Goal: Information Seeking & Learning: Learn about a topic

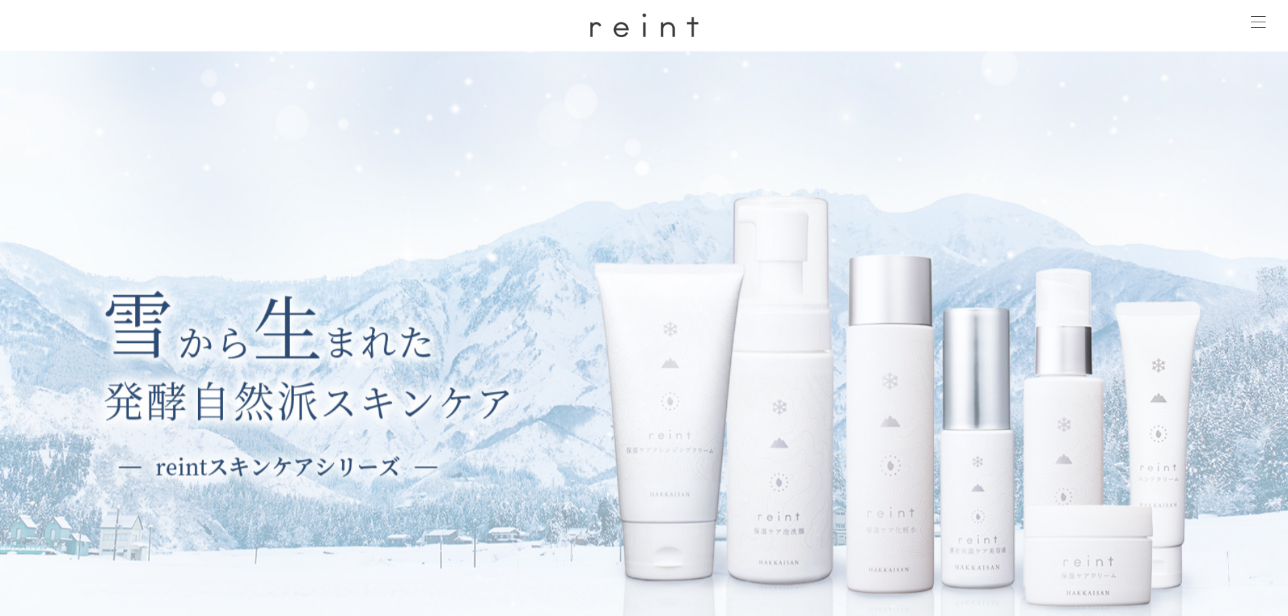
click at [1269, 24] on div at bounding box center [1258, 23] width 34 height 34
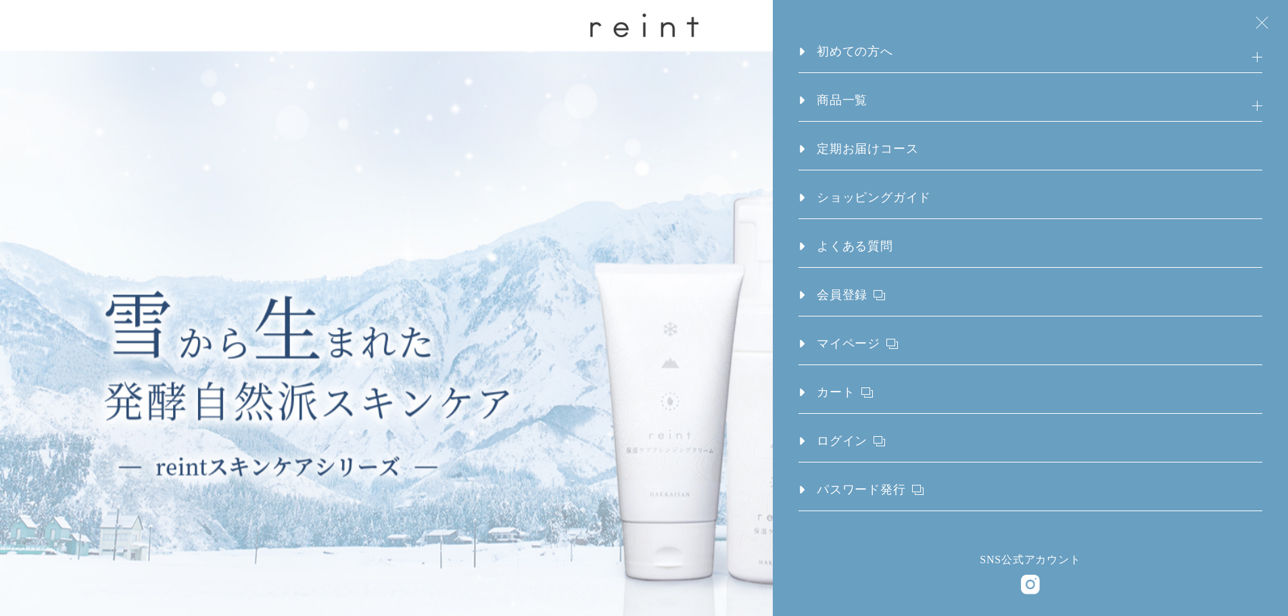
click at [1024, 95] on h3 "商品一覧" at bounding box center [1031, 106] width 464 height 30
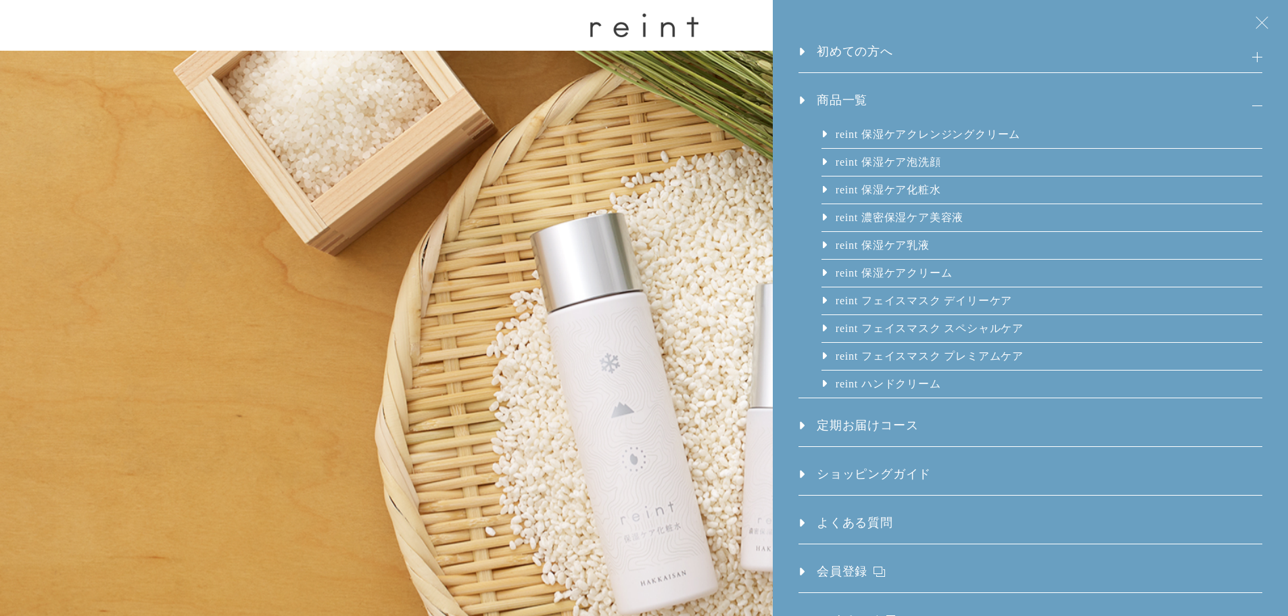
click at [978, 294] on link "reint フェイスマスク デイリーケア" at bounding box center [923, 300] width 178 height 27
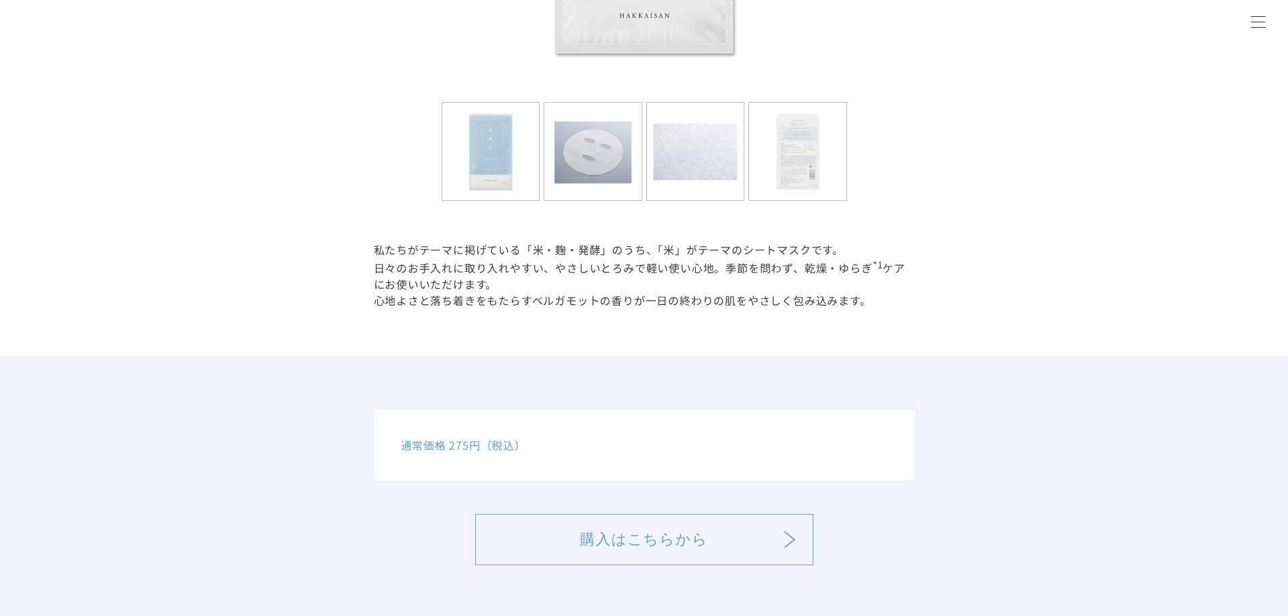
scroll to position [676, 0]
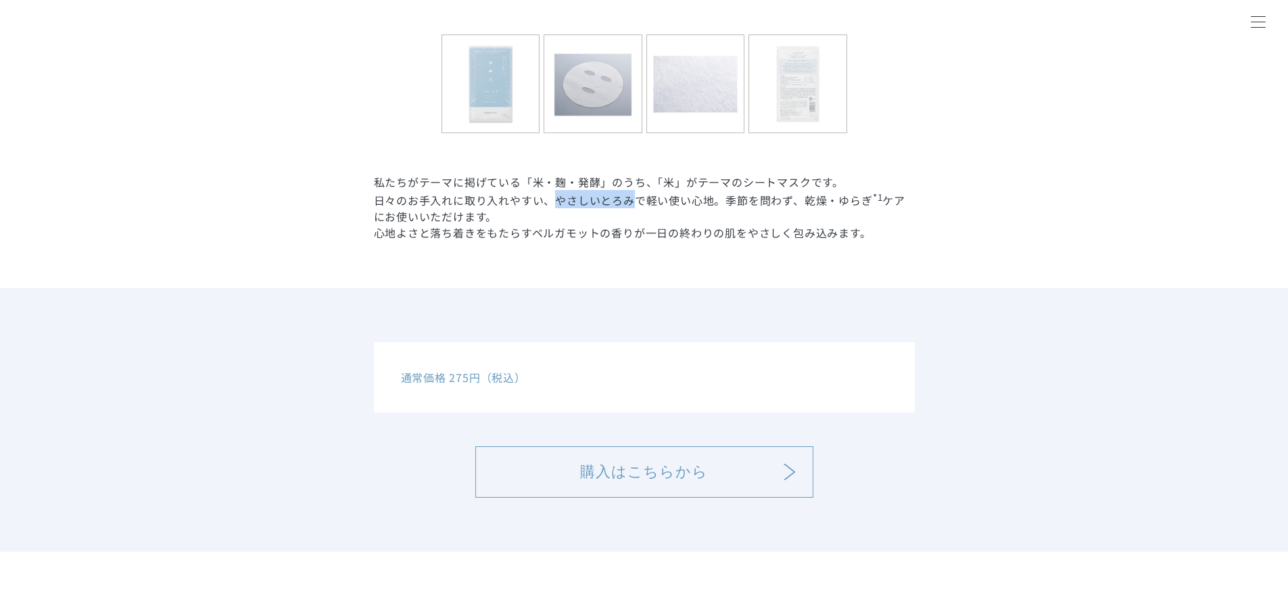
drag, startPoint x: 556, startPoint y: 204, endPoint x: 634, endPoint y: 201, distance: 77.2
click at [634, 201] on p "日々のお手入れに取り入れやすい、やさしいとろみで軽い使い心地。季節を問わず、乾燥・ゆらぎ *1 ケアにお使いいただけます。" at bounding box center [644, 207] width 541 height 34
copy p "やさしいとろみ"
drag, startPoint x: 791, startPoint y: 302, endPoint x: 781, endPoint y: 307, distance: 11.2
click at [791, 307] on div "通常価格 275円（税込） 購入はこちらから" at bounding box center [644, 420] width 1288 height 264
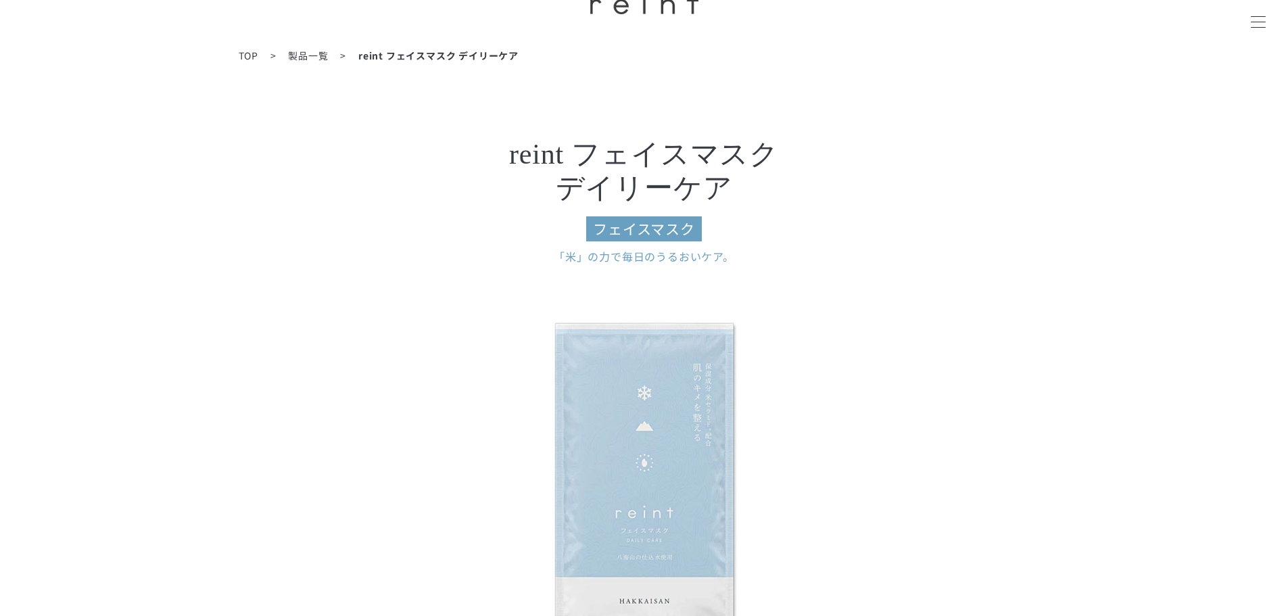
scroll to position [0, 0]
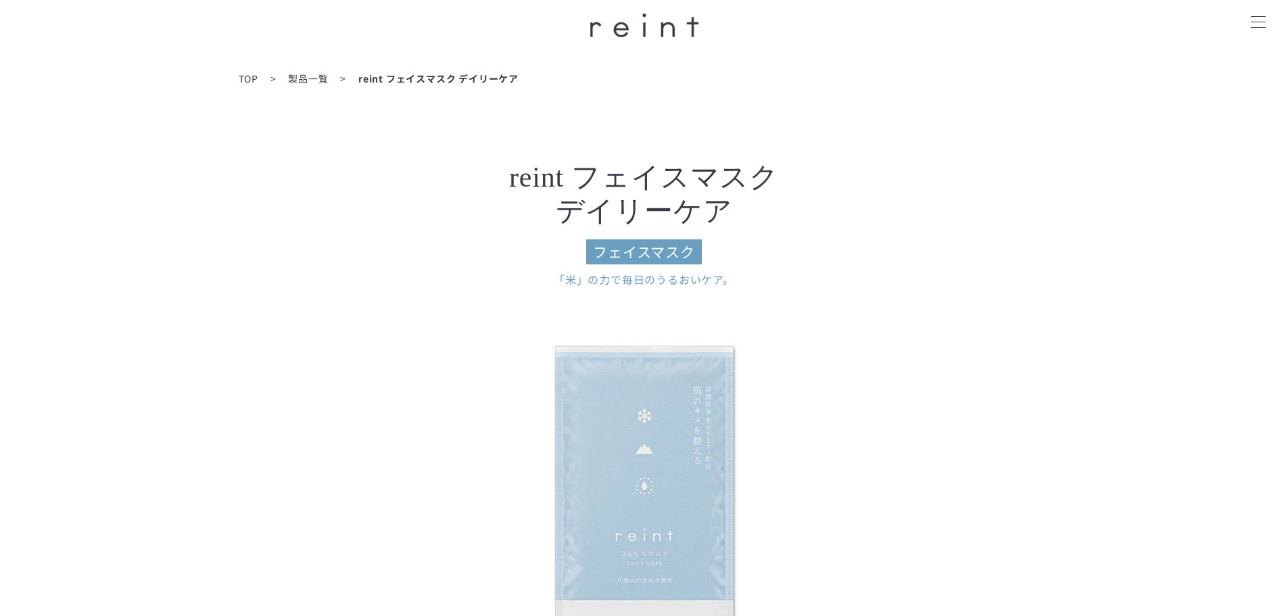
click at [1273, 31] on div at bounding box center [1258, 23] width 34 height 34
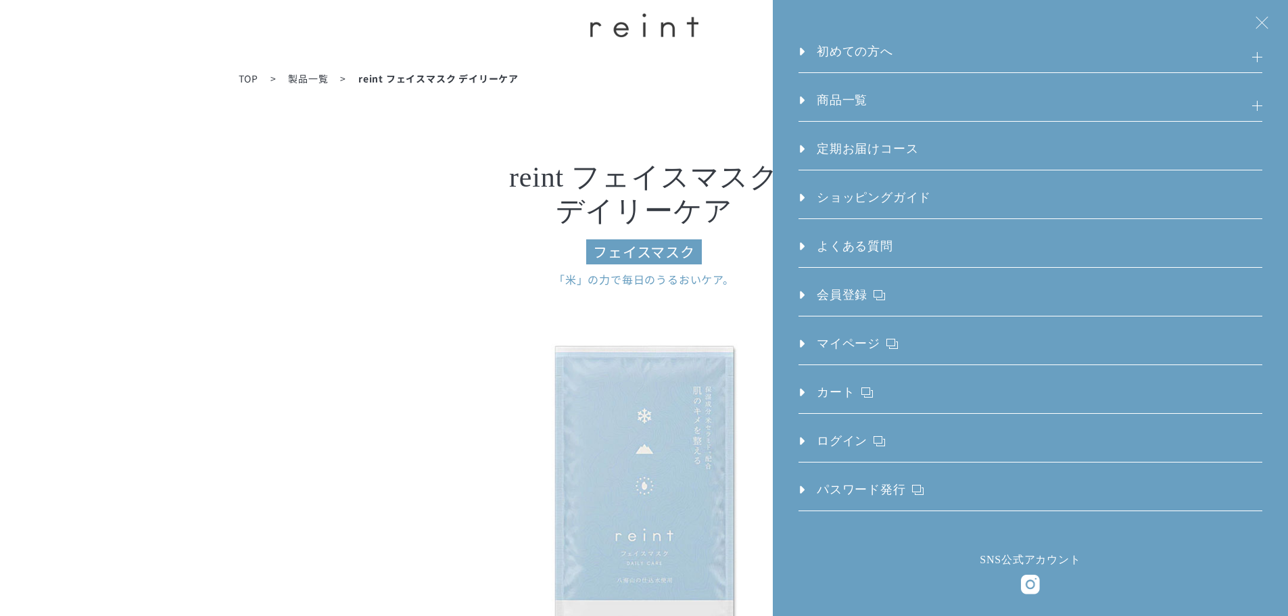
click at [962, 50] on h3 "初めての方へ" at bounding box center [1031, 58] width 464 height 30
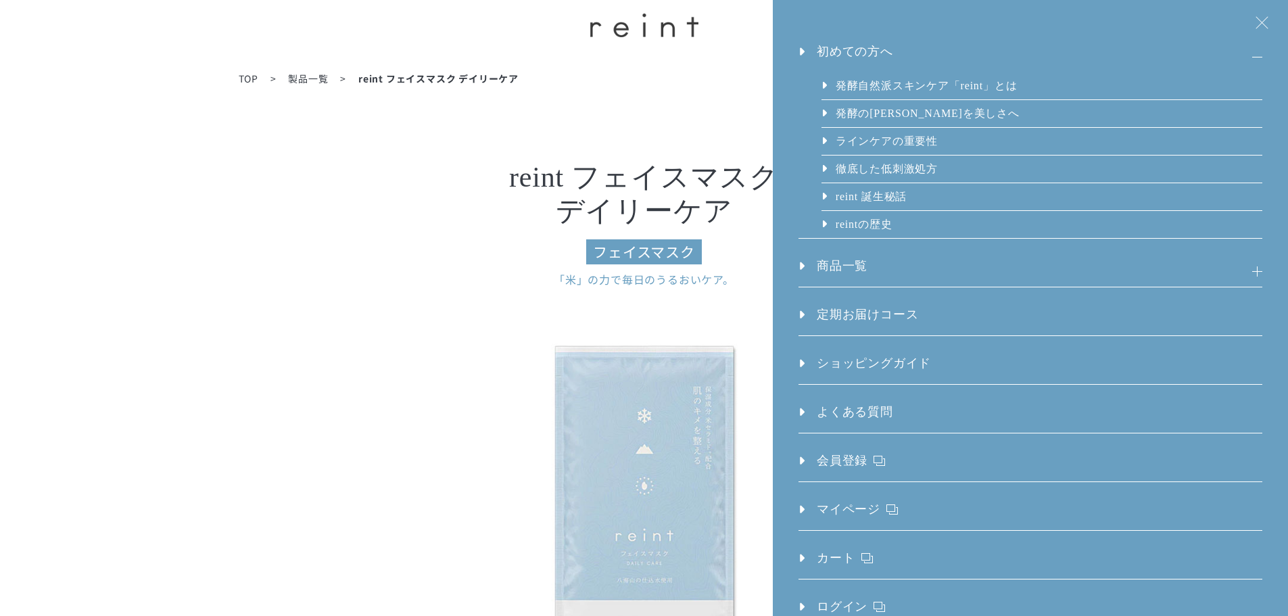
click at [936, 278] on h3 "商品一覧" at bounding box center [1031, 272] width 464 height 30
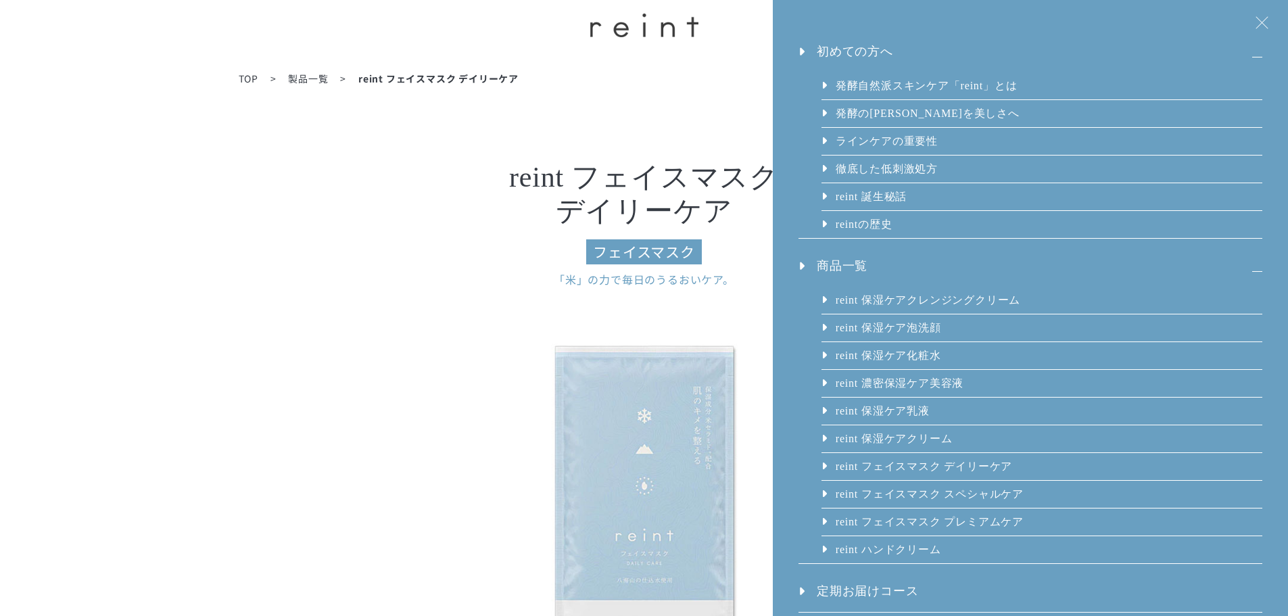
click at [958, 495] on link "reint フェイスマスク スペシャルケア" at bounding box center [928, 494] width 189 height 27
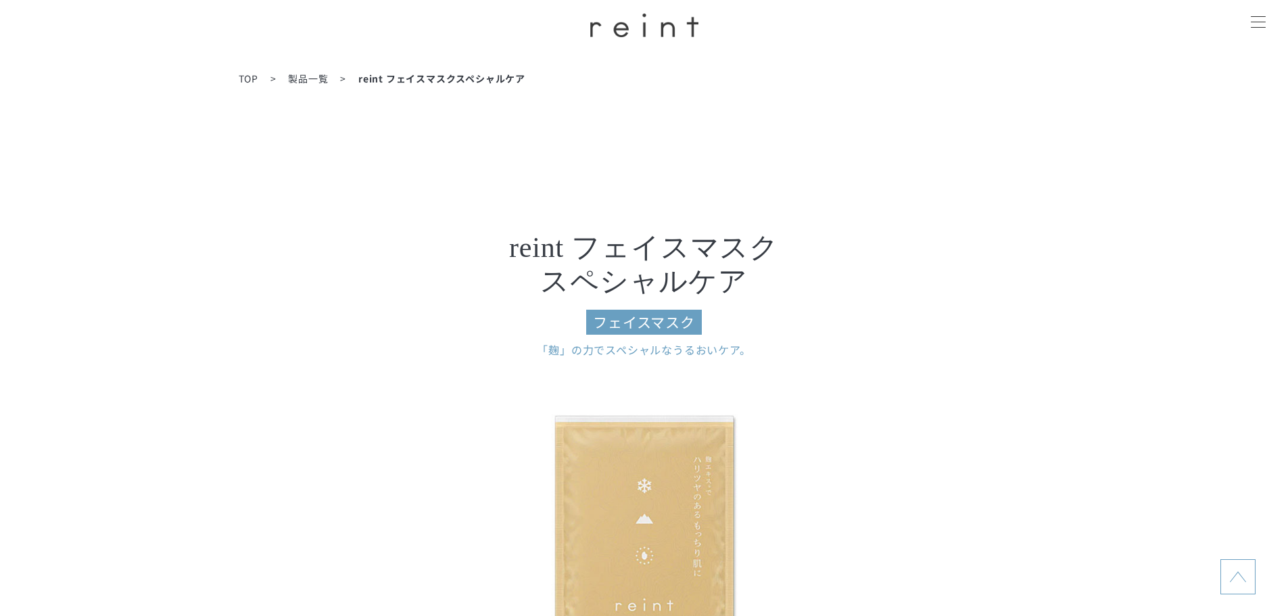
drag, startPoint x: 770, startPoint y: 488, endPoint x: 760, endPoint y: 70, distance: 418.0
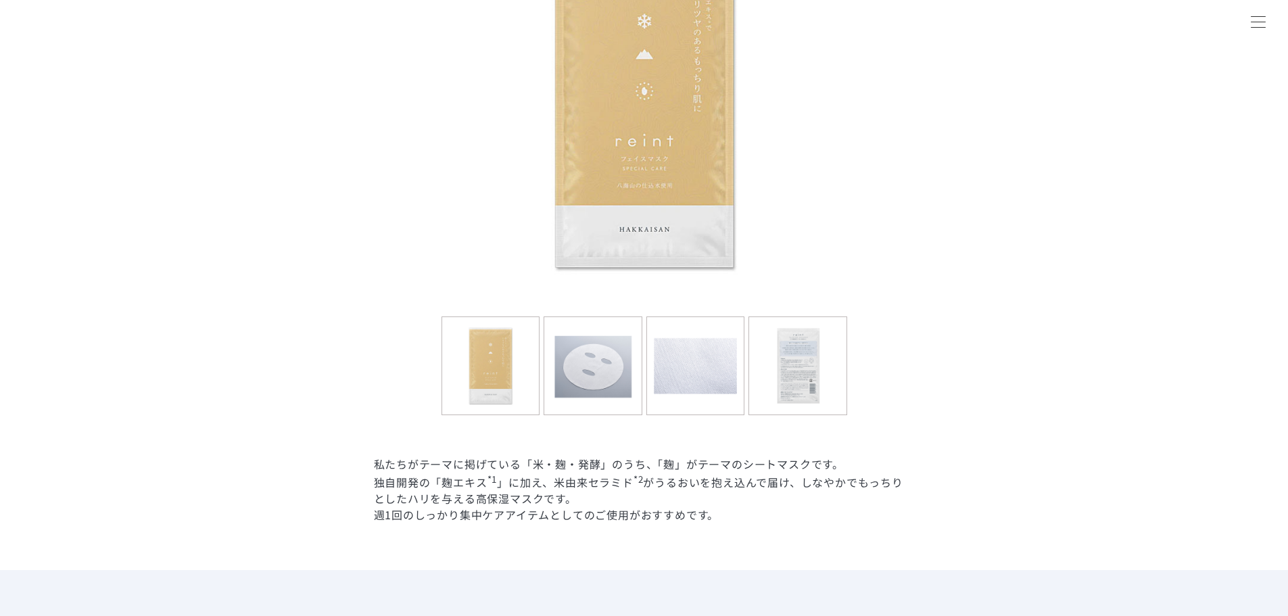
scroll to position [609, 0]
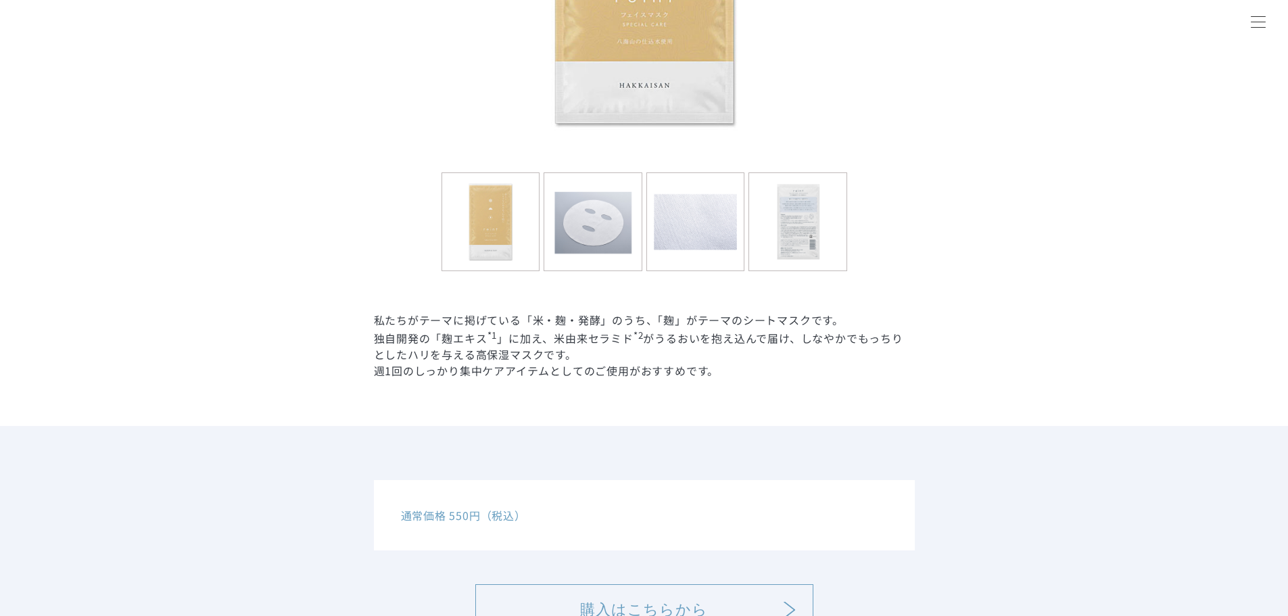
click at [598, 317] on dd "私たちがテーマに掲げている「米・麹・発酵」のうち、「麹」がテーマのシートマスクです。 独自開発の「麹エキス *1 」に加え、米由来セラミド *2 がうるおいを…" at bounding box center [644, 345] width 541 height 67
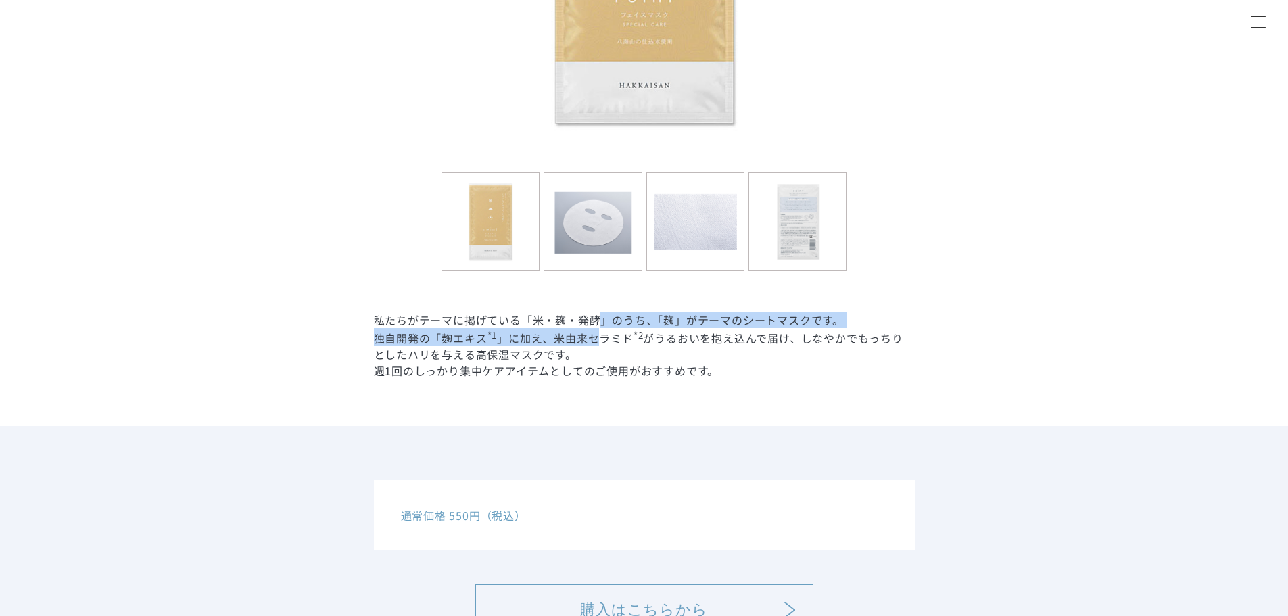
drag, startPoint x: 596, startPoint y: 318, endPoint x: 595, endPoint y: 339, distance: 21.0
click at [595, 339] on dd "私たちがテーマに掲げている「米・麹・発酵」のうち、「麹」がテーマのシートマスクです。 独自開発の「麹エキス *1 」に加え、米由来セラミド *2 がうるおいを…" at bounding box center [644, 345] width 541 height 67
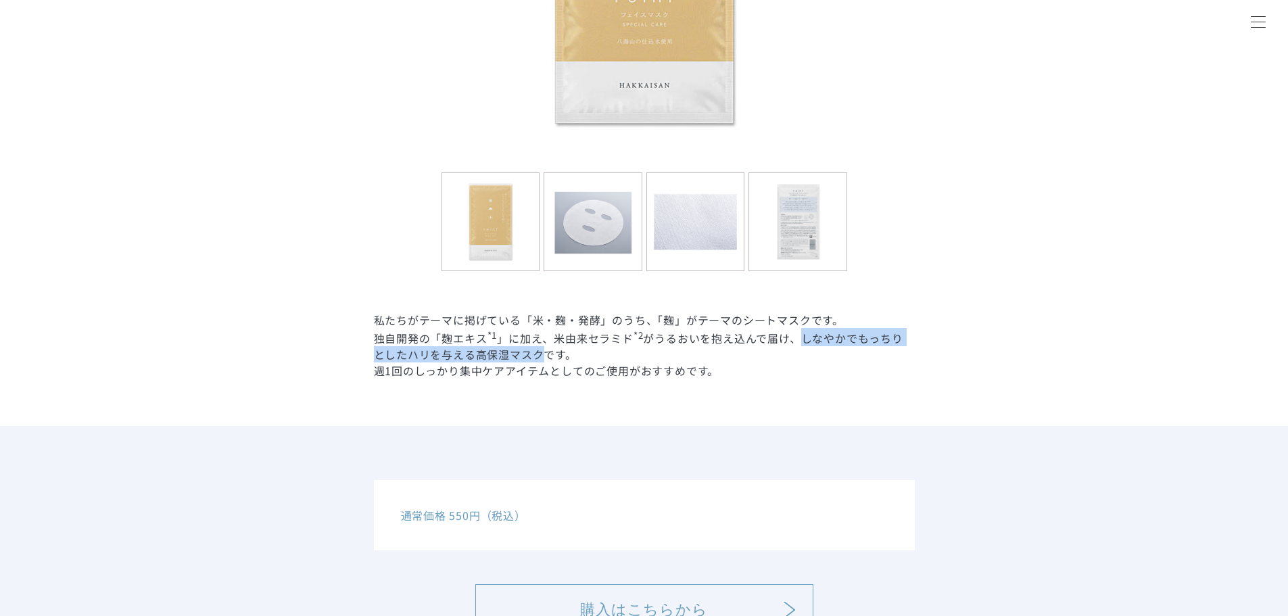
copy dd "しなやかでもっちりとしたハリを与える高保湿マスク"
drag, startPoint x: 799, startPoint y: 336, endPoint x: 544, endPoint y: 354, distance: 255.5
click at [544, 354] on dd "私たちがテーマに掲げている「米・麹・発酵」のうち、「麹」がテーマのシートマスクです。 独自開発の「麹エキス *1 」に加え、米由来セラミド *2 がうるおいを…" at bounding box center [644, 345] width 541 height 67
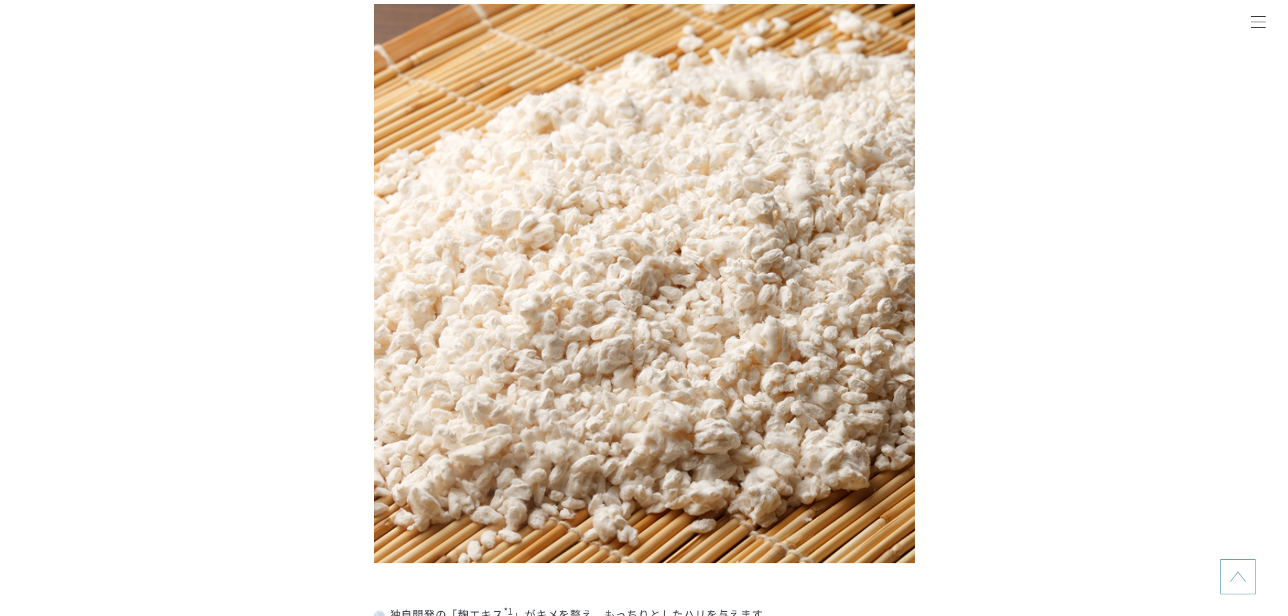
scroll to position [1285, 0]
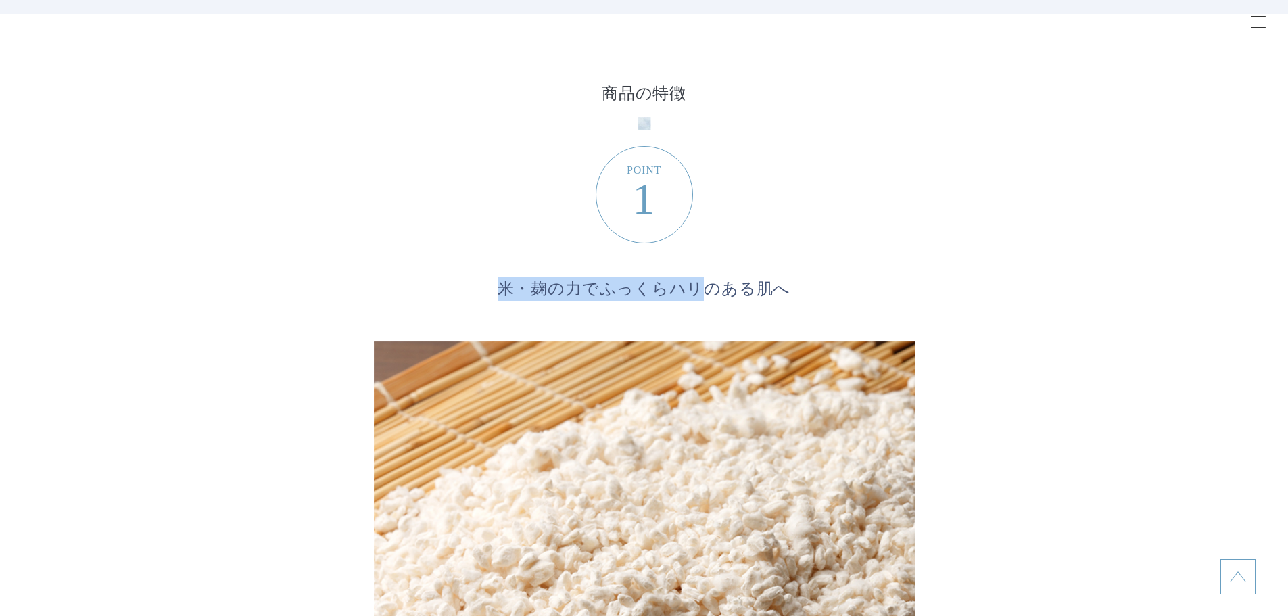
drag, startPoint x: 503, startPoint y: 291, endPoint x: 697, endPoint y: 292, distance: 194.1
click at [697, 292] on span "米・麹の力で ふっくらハリのある肌へ" at bounding box center [644, 284] width 487 height 32
click at [910, 265] on dl "POINT 1 米・麹の力で ふっくらハリのある肌へ 独自開発の「麹エキス *1 」がキメを整え、もっちりとしたハリを与えます。 希少アミノ酸の1種であるエル…" at bounding box center [644, 594] width 541 height 799
click at [706, 275] on span "米・麹の力で ふっくらハリのある肌へ" at bounding box center [644, 284] width 487 height 32
drag, startPoint x: 510, startPoint y: 285, endPoint x: 801, endPoint y: 294, distance: 291.6
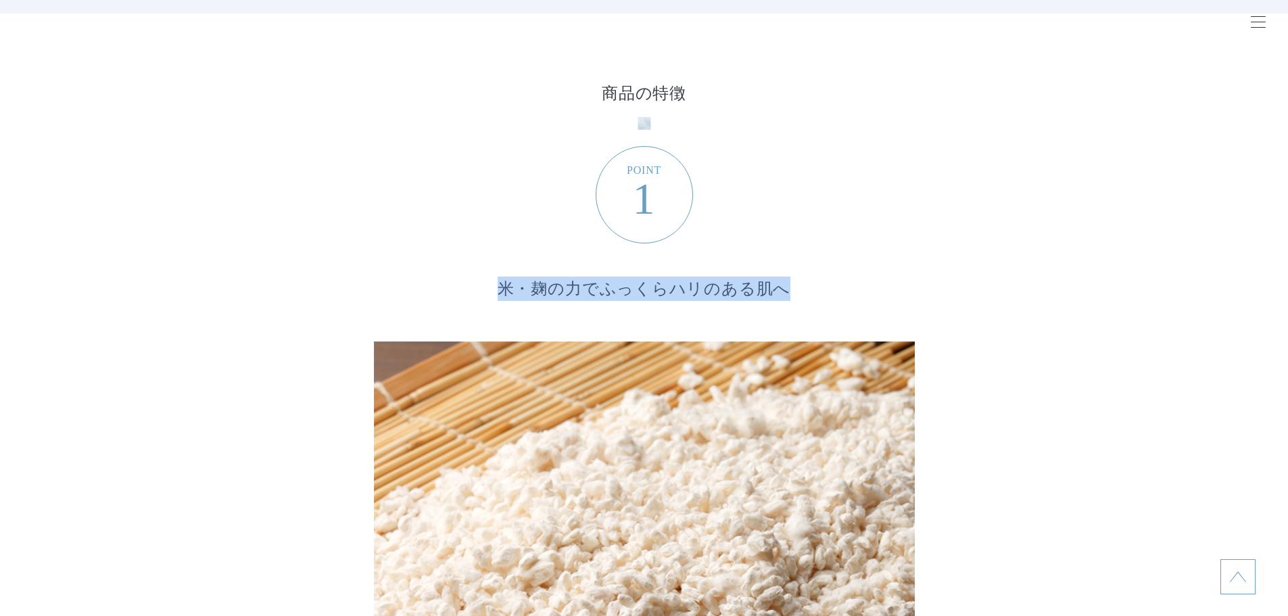
click at [801, 294] on span "米・麹の力で ふっくらハリのある肌へ" at bounding box center [644, 284] width 487 height 32
copy span "米・麹の力で ふっくらハリのある肌へ"
click at [840, 247] on dl "POINT 1 米・麹の力で ふっくらハリのある肌へ 独自開発の「麹エキス *1 」がキメを整え、もっちりとしたハリを与えます。 希少アミノ酸の1種であるエル…" at bounding box center [644, 594] width 541 height 799
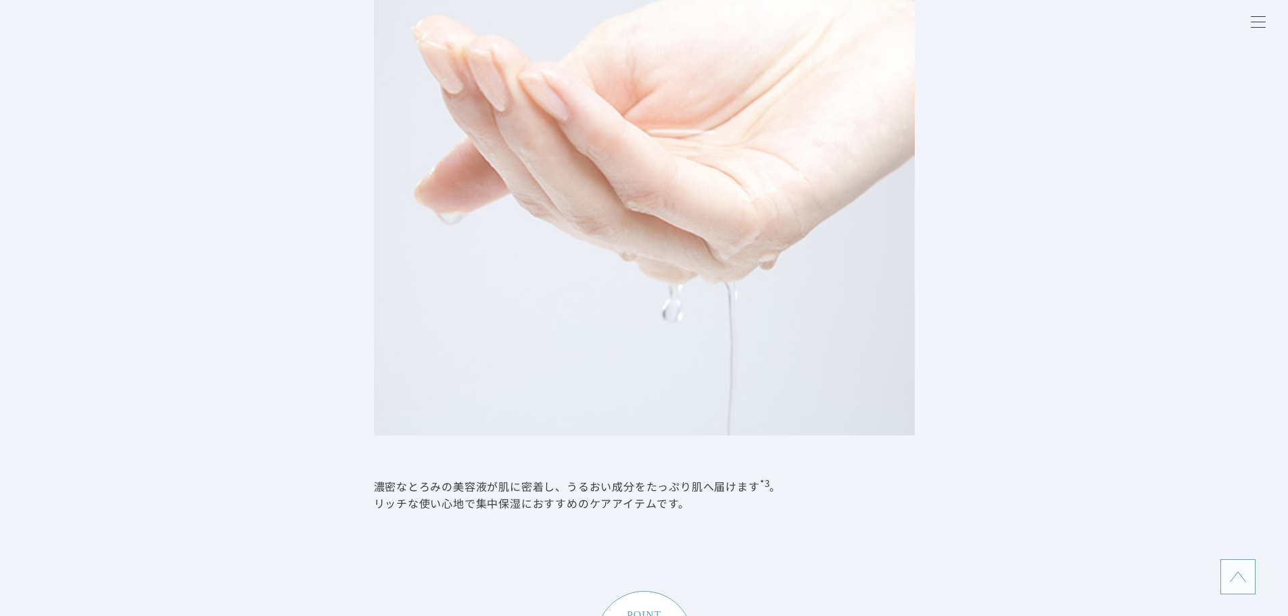
scroll to position [2840, 0]
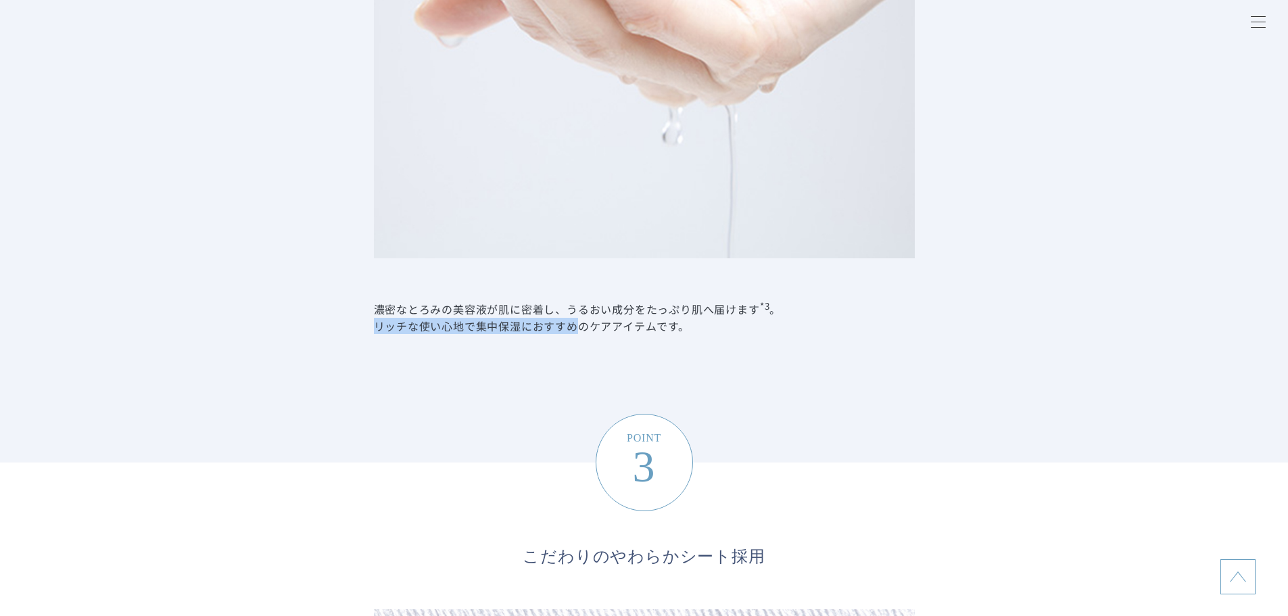
copy dd "リッチな使い心地で集中保湿におすすめ"
drag, startPoint x: 371, startPoint y: 327, endPoint x: 577, endPoint y: 323, distance: 205.6
click at [577, 323] on li "POINT 2 集中ケアにぴったりの リッチな使用感 濃密なとろみの美容液が肌に密着し、うるおい成分をたっぷり肌へ届けます *3 。 リッチな使い心地で集中保…" at bounding box center [644, 14] width 1288 height 895
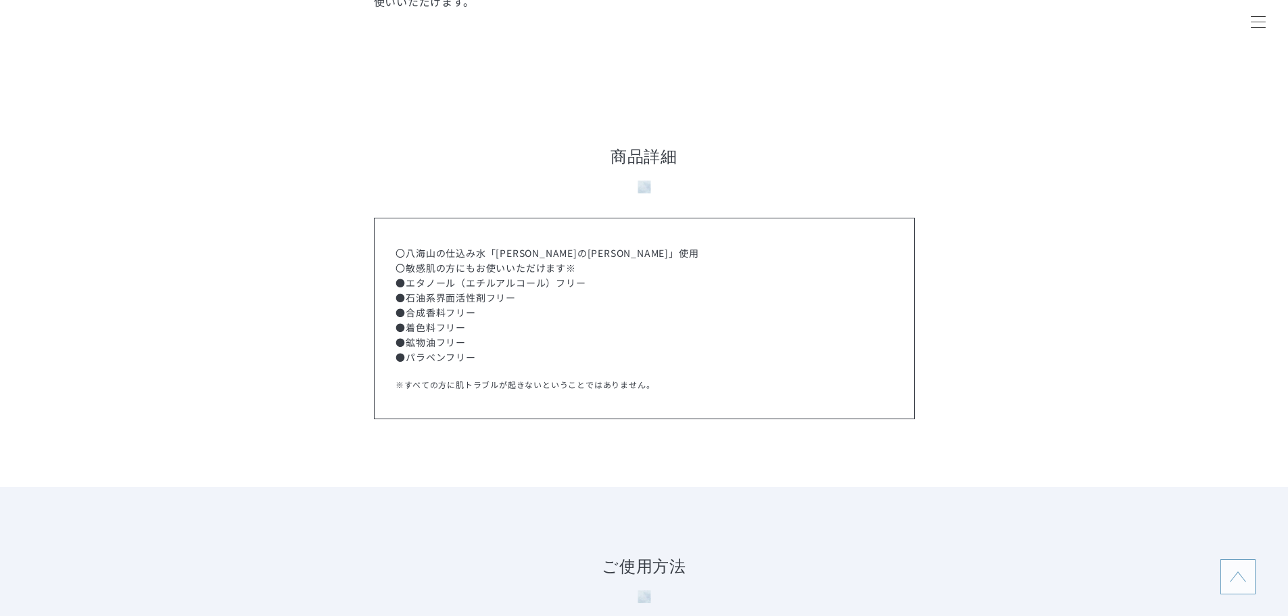
scroll to position [3922, 0]
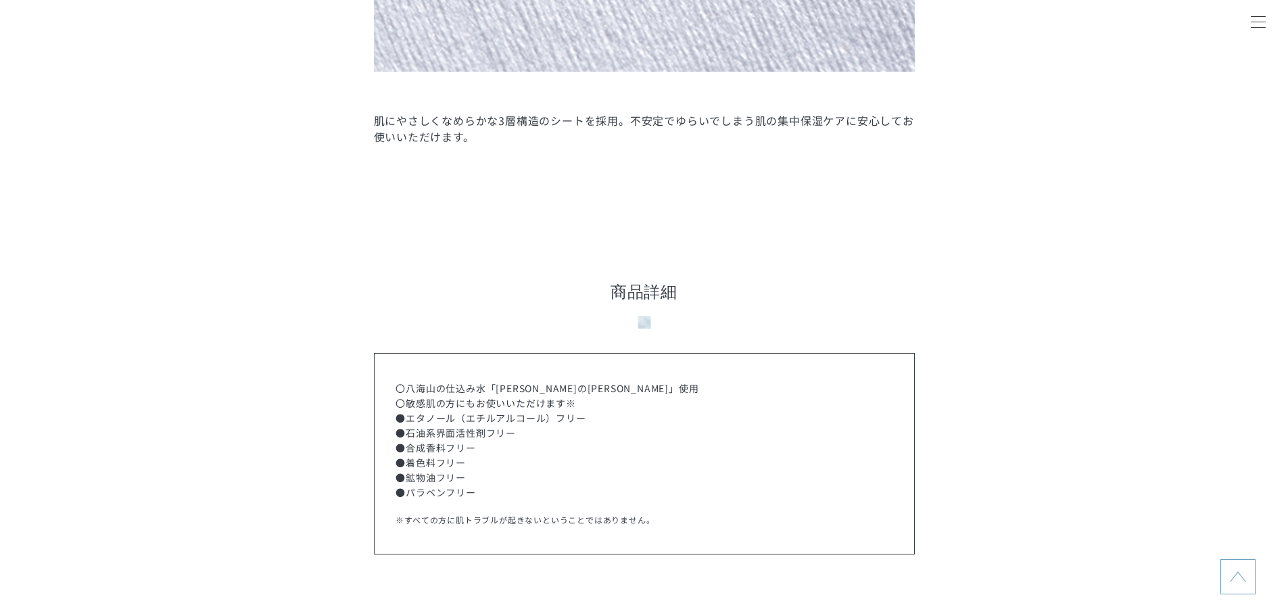
click at [1264, 26] on div at bounding box center [1258, 23] width 34 height 34
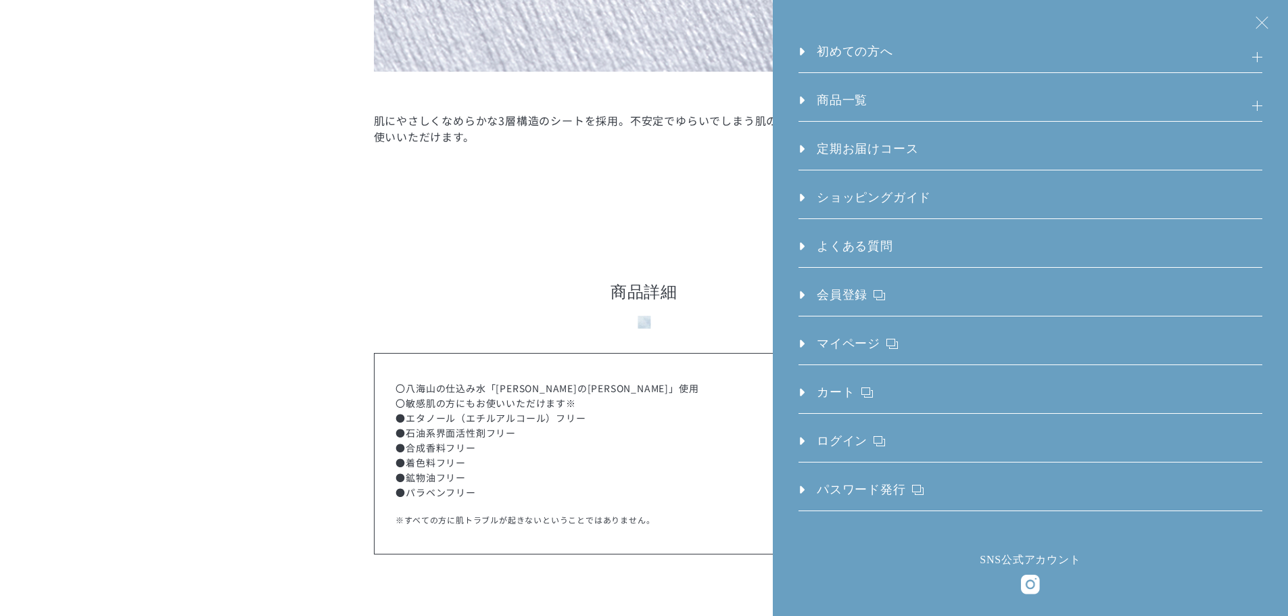
click at [925, 87] on ul "初めての方へ 発酵⾃然派スキンケア「reint」とは 発酵の[PERSON_NAME]を美しさへ ラインケアの重要性 徹底した低刺激処方 reint 誕生秘話…" at bounding box center [1031, 255] width 464 height 511
click at [966, 104] on h3 "商品一覧" at bounding box center [1031, 106] width 464 height 30
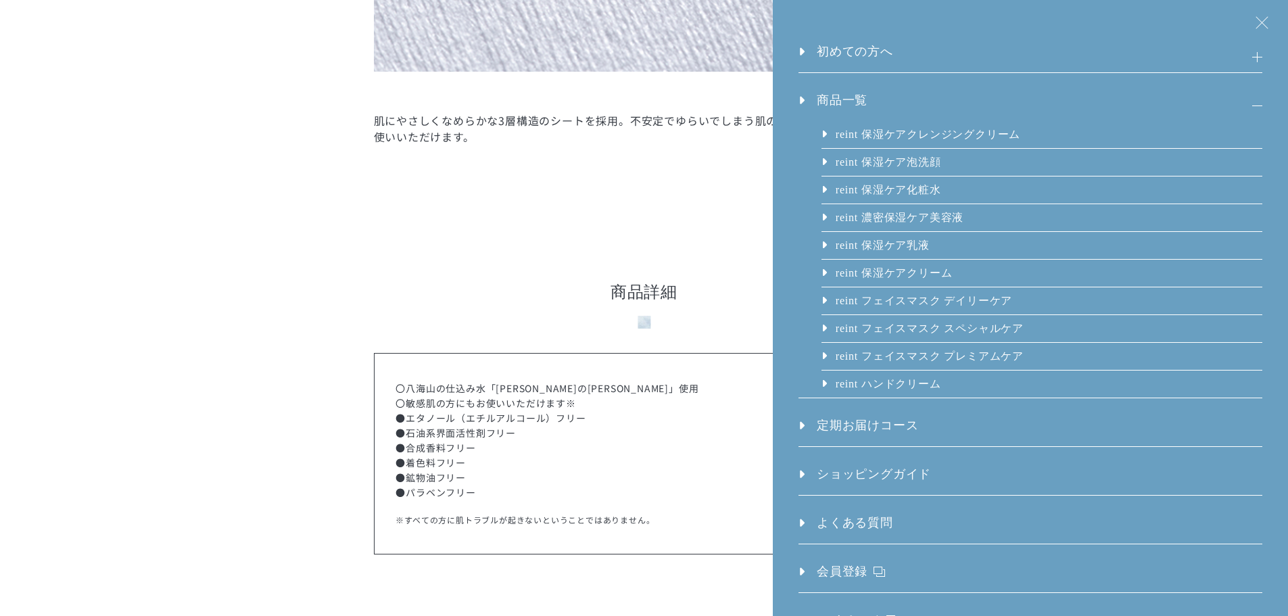
click at [922, 347] on link "reint フェイスマスク プレミアムケア" at bounding box center [928, 356] width 189 height 27
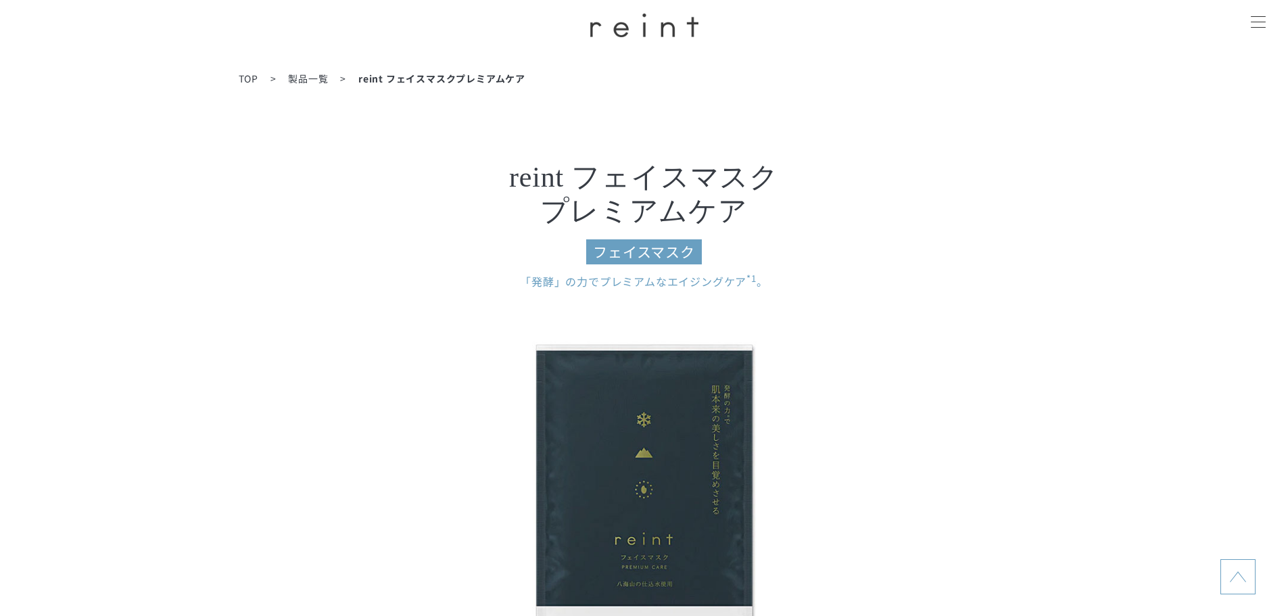
drag, startPoint x: 1110, startPoint y: 410, endPoint x: 1114, endPoint y: 46, distance: 363.8
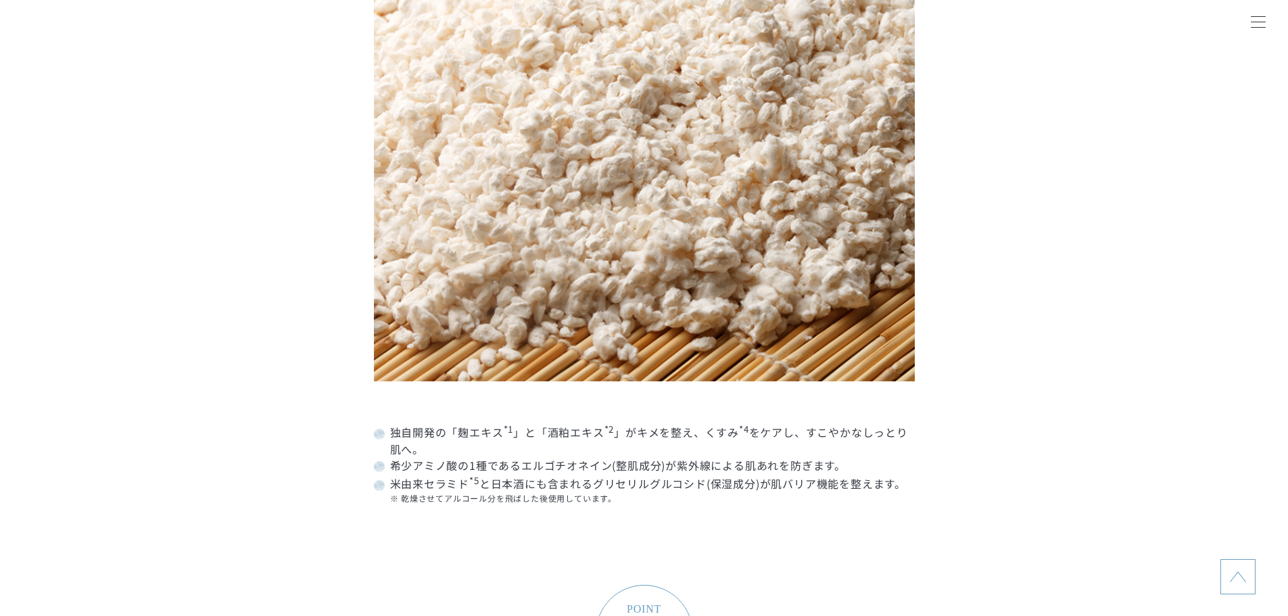
scroll to position [1826, 0]
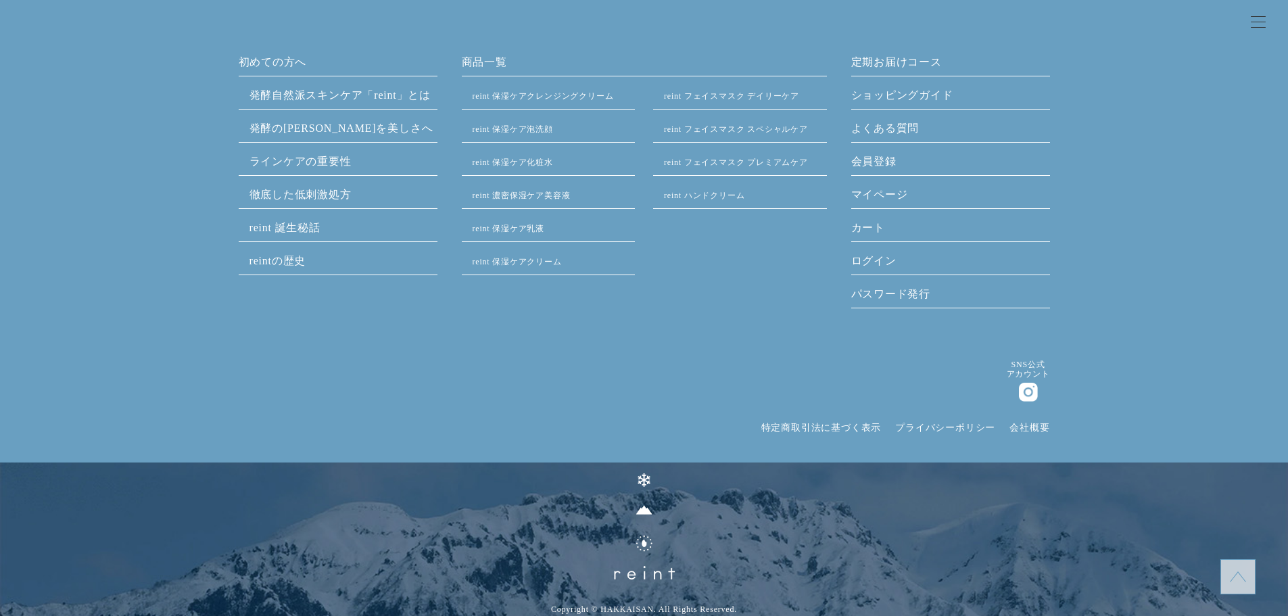
drag, startPoint x: 961, startPoint y: 198, endPoint x: 950, endPoint y: 396, distance: 197.8
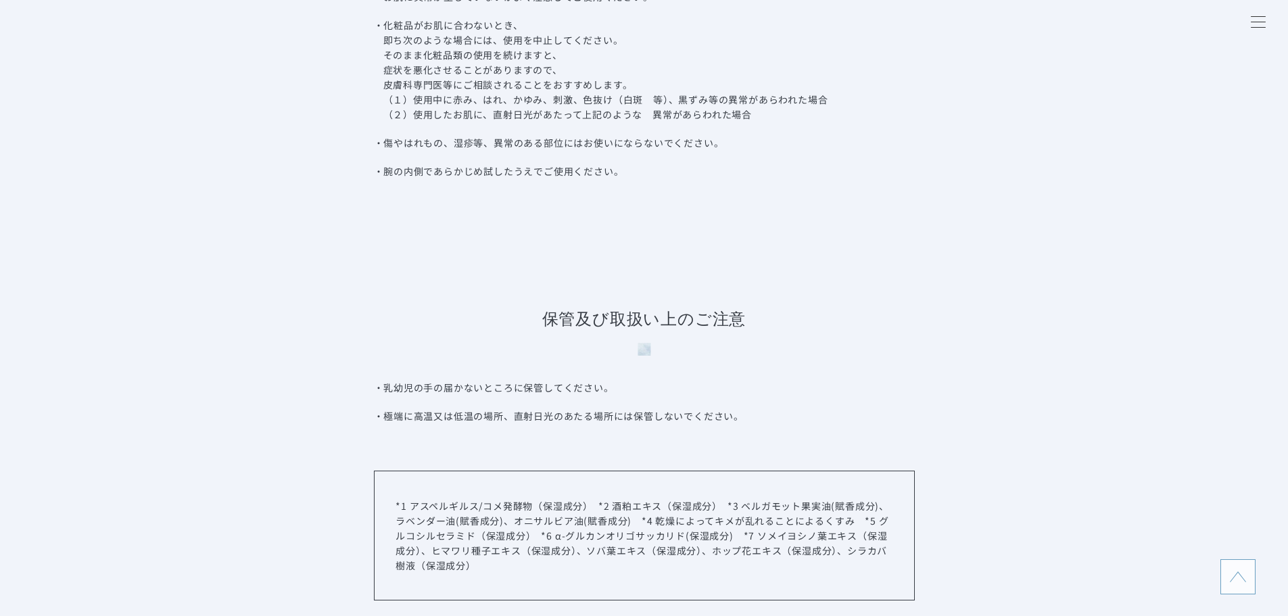
scroll to position [6719, 0]
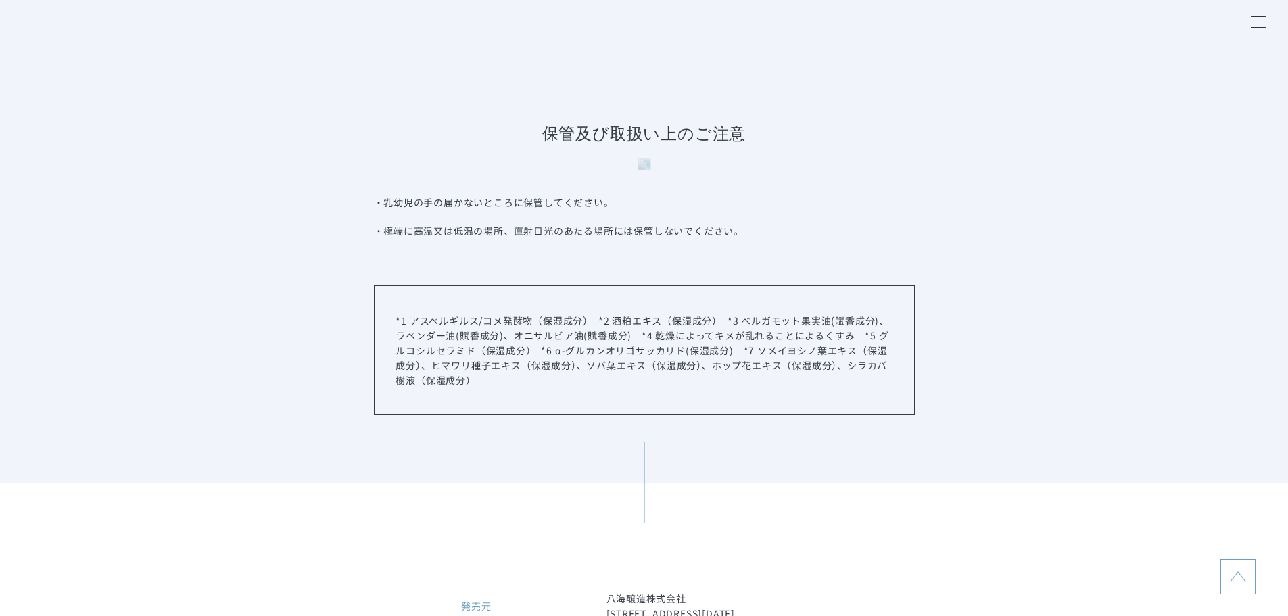
drag, startPoint x: 1035, startPoint y: 138, endPoint x: 1035, endPoint y: 130, distance: 8.1
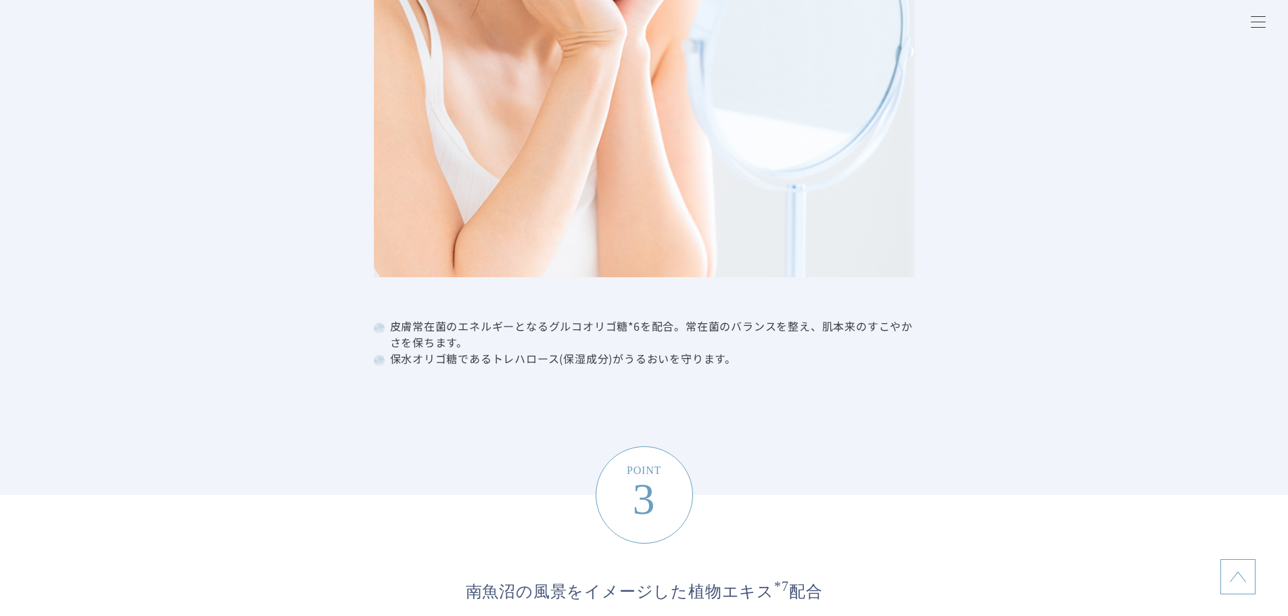
scroll to position [2712, 0]
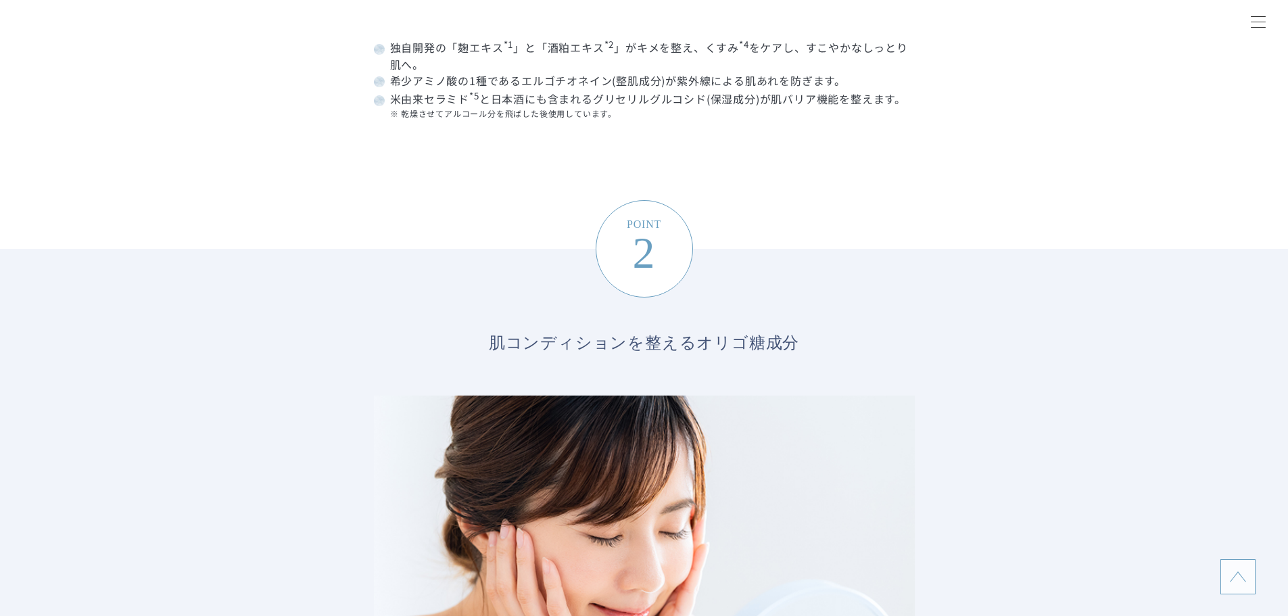
drag, startPoint x: 1091, startPoint y: 233, endPoint x: 1077, endPoint y: 192, distance: 42.8
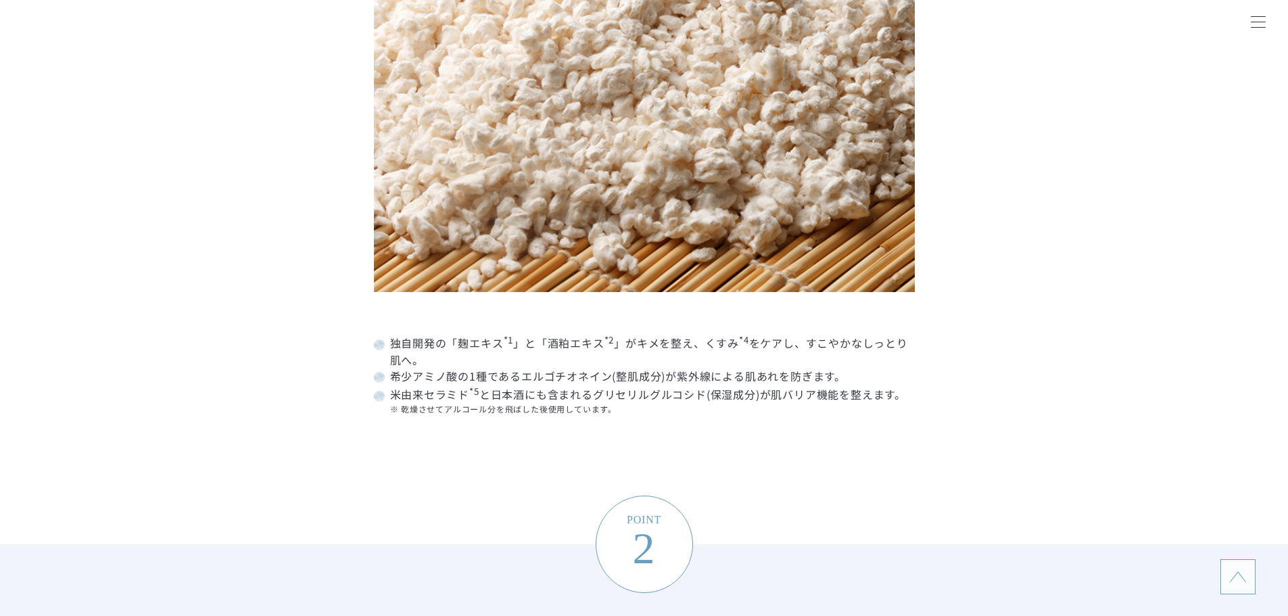
click at [458, 394] on dd "米由来セラミド *5 と日本酒にも含まれるグリセリルグルコシド(保湿成分)が肌バリア機能を整えます。 ※ 乾燥させてアルコール分を飛ばした後使用しています。" at bounding box center [644, 400] width 541 height 32
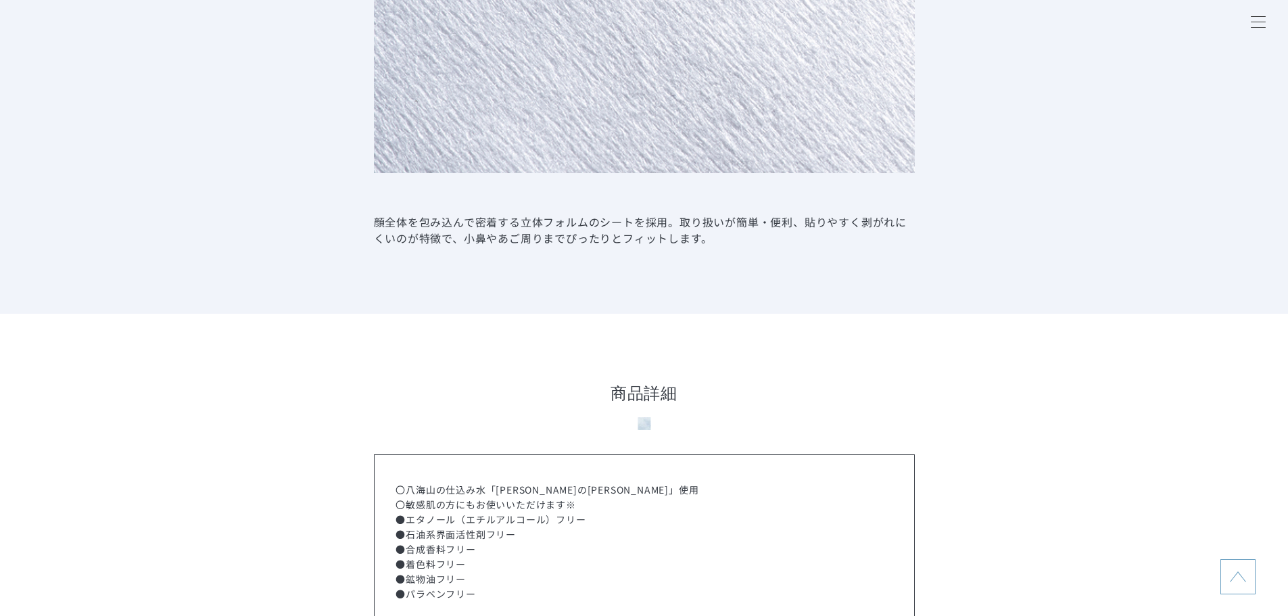
scroll to position [978, 0]
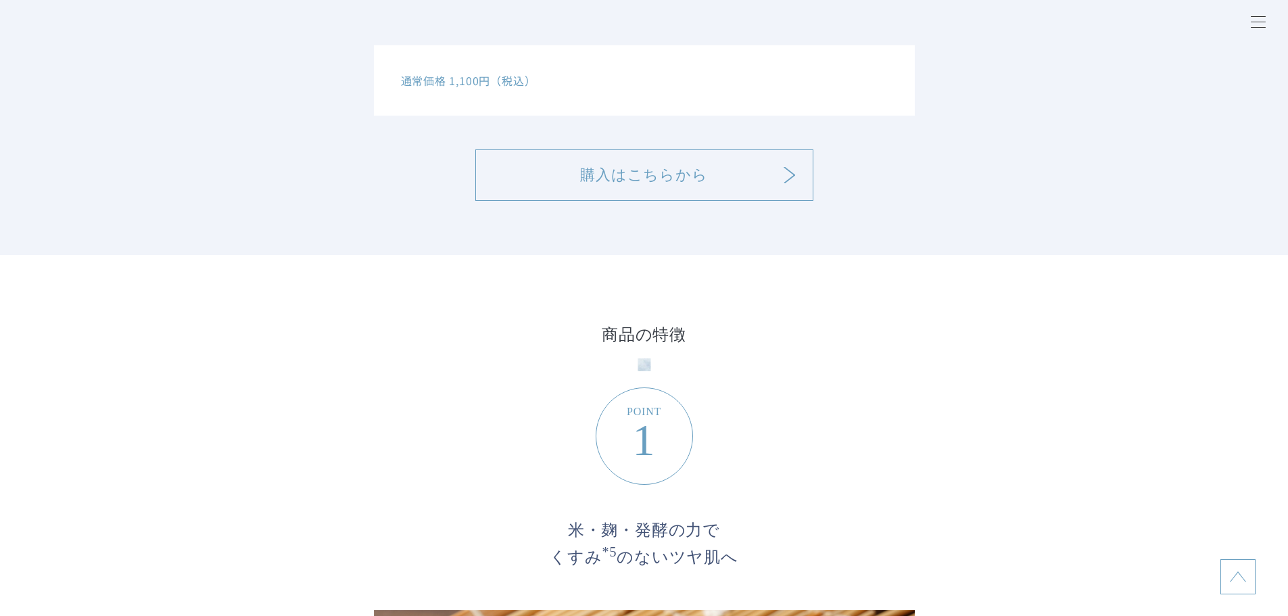
drag, startPoint x: 984, startPoint y: 424, endPoint x: 961, endPoint y: -18, distance: 442.1
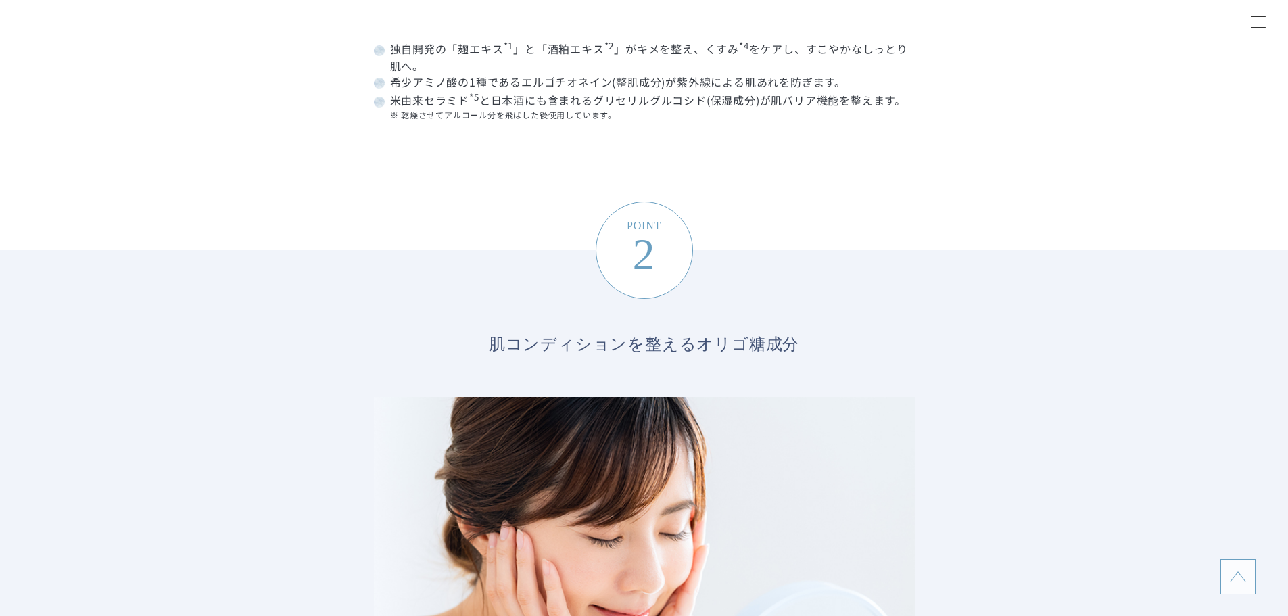
scroll to position [2231, 0]
